Goal: Information Seeking & Learning: Find contact information

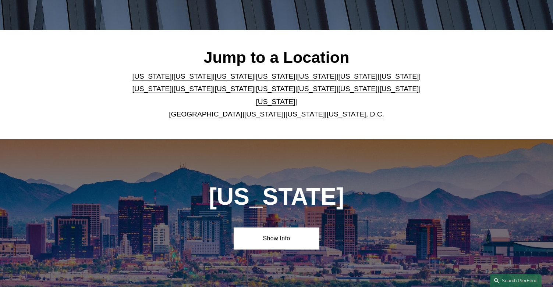
scroll to position [184, 0]
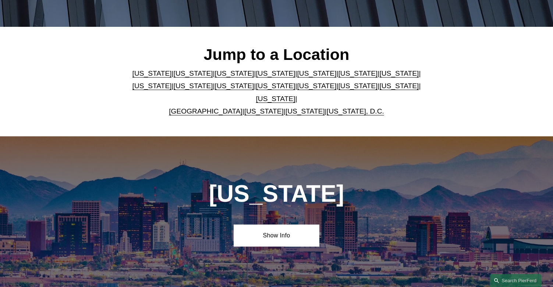
click at [337, 107] on link "[US_STATE], D.C." at bounding box center [355, 111] width 57 height 8
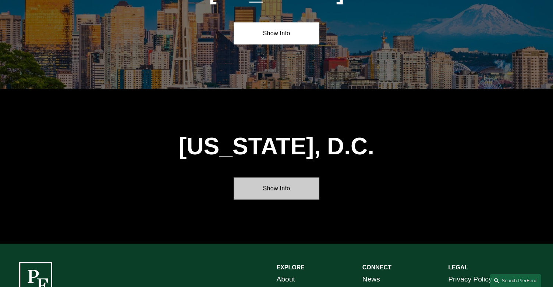
scroll to position [3104, 0]
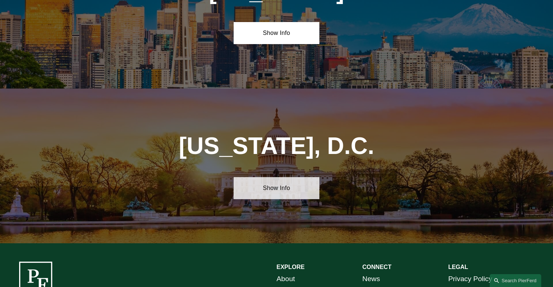
click at [268, 177] on link "Show Info" at bounding box center [277, 188] width 86 height 22
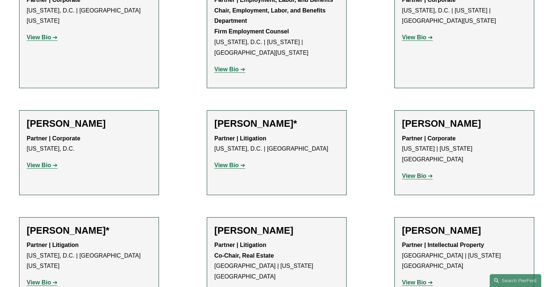
scroll to position [531, 0]
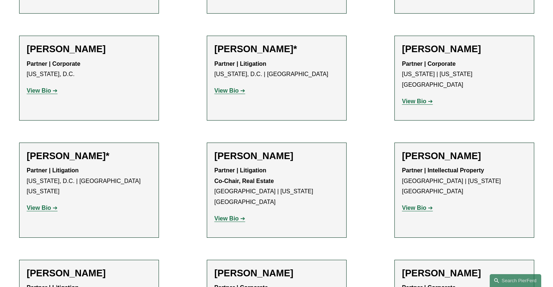
click at [231, 93] on strong "View Bio" at bounding box center [226, 91] width 24 height 6
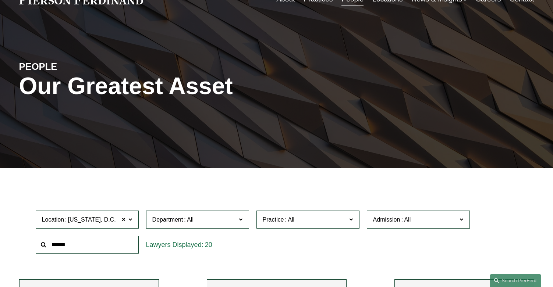
scroll to position [0, 0]
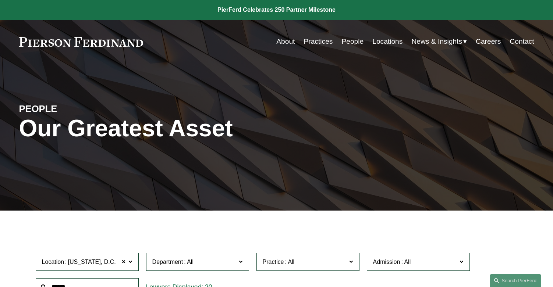
click at [308, 42] on link "Practices" at bounding box center [318, 42] width 29 height 14
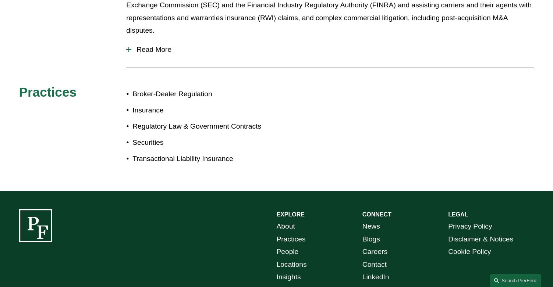
scroll to position [288, 0]
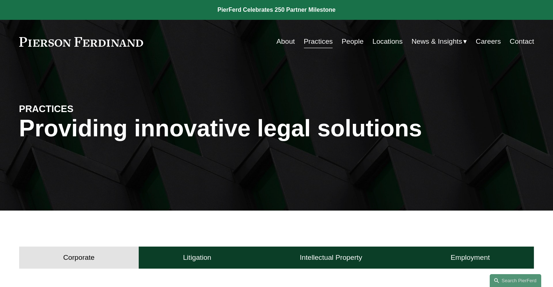
click at [276, 41] on link "About" at bounding box center [285, 42] width 18 height 14
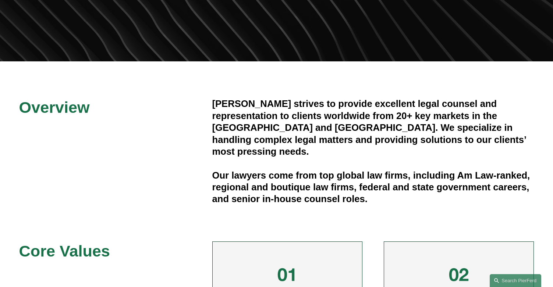
scroll to position [184, 0]
